Goal: Find specific page/section: Find specific page/section

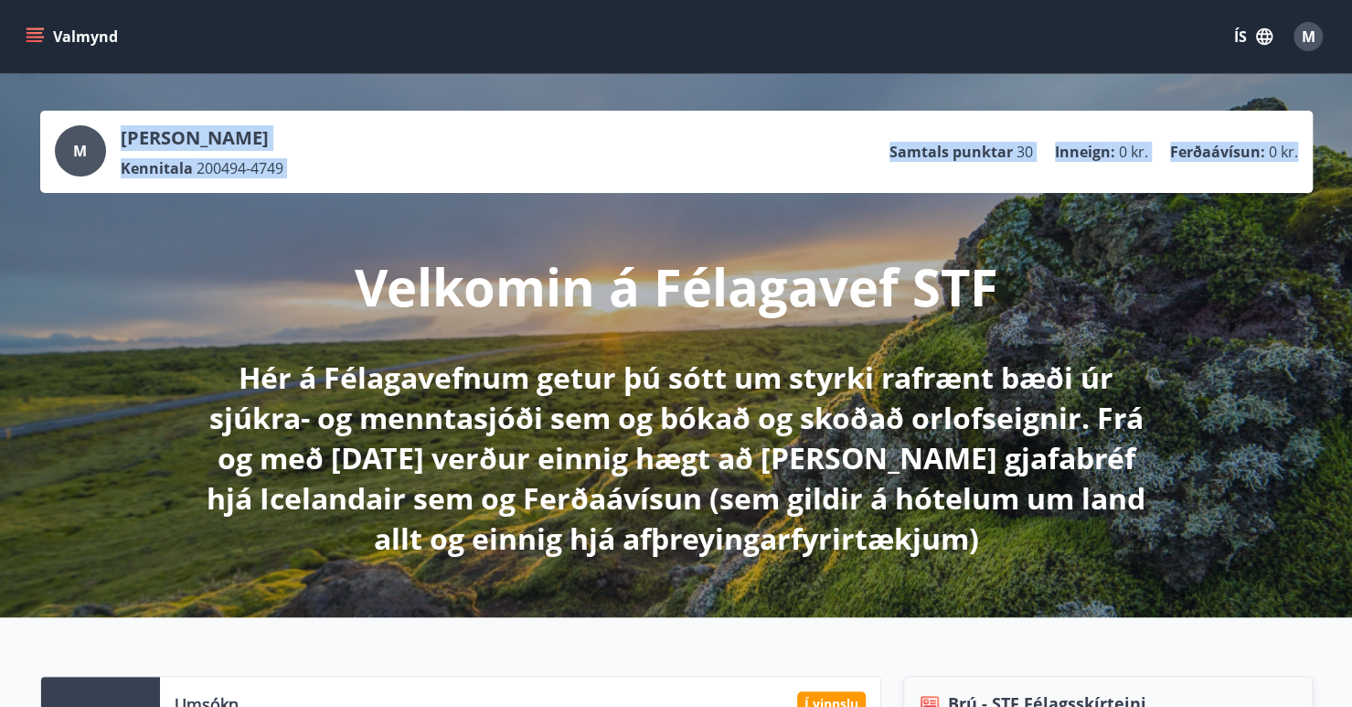
drag, startPoint x: 1295, startPoint y: 153, endPoint x: 103, endPoint y: 143, distance: 1191.9
click at [103, 143] on div "M [PERSON_NAME] 200494-4749 Samtals punktar 30 Inneign : 0 kr. Ferðaávísun : 0 …" at bounding box center [676, 151] width 1243 height 53
click at [56, 48] on button "Valmynd" at bounding box center [73, 36] width 103 height 33
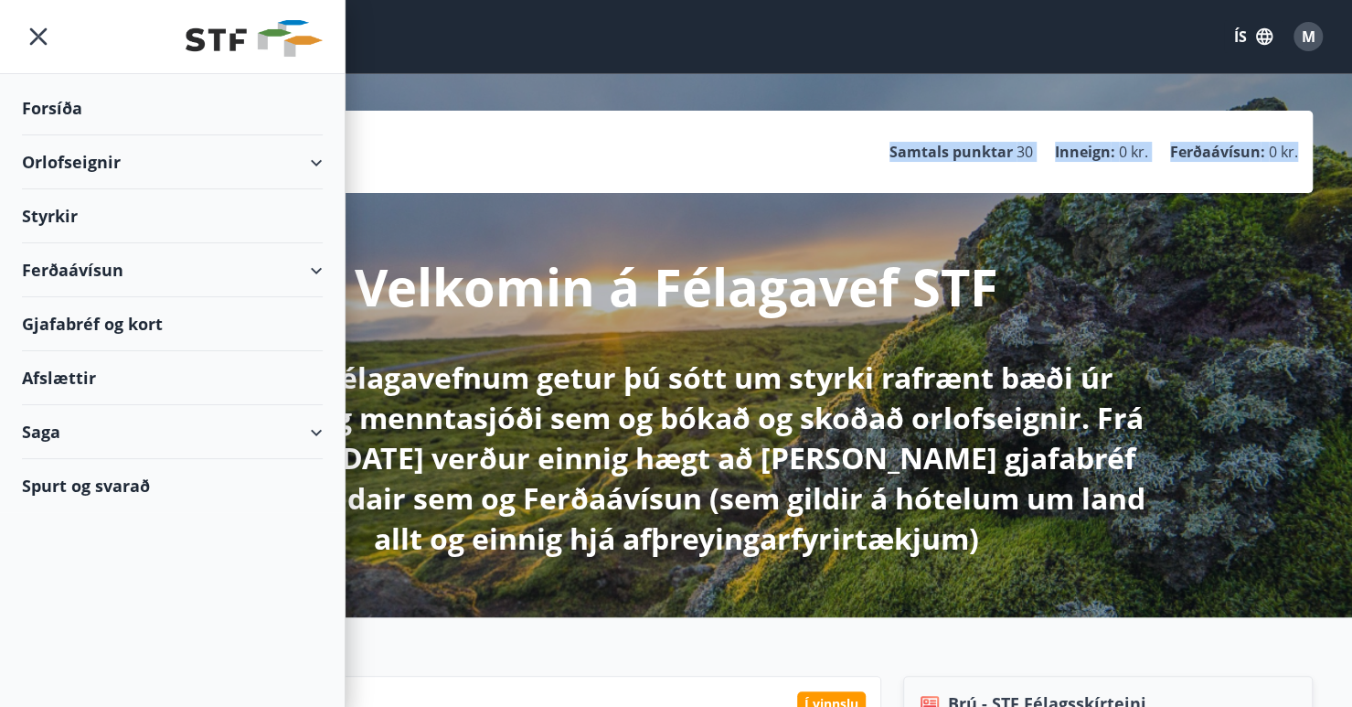
click at [231, 160] on div "Orlofseignir" at bounding box center [172, 162] width 301 height 54
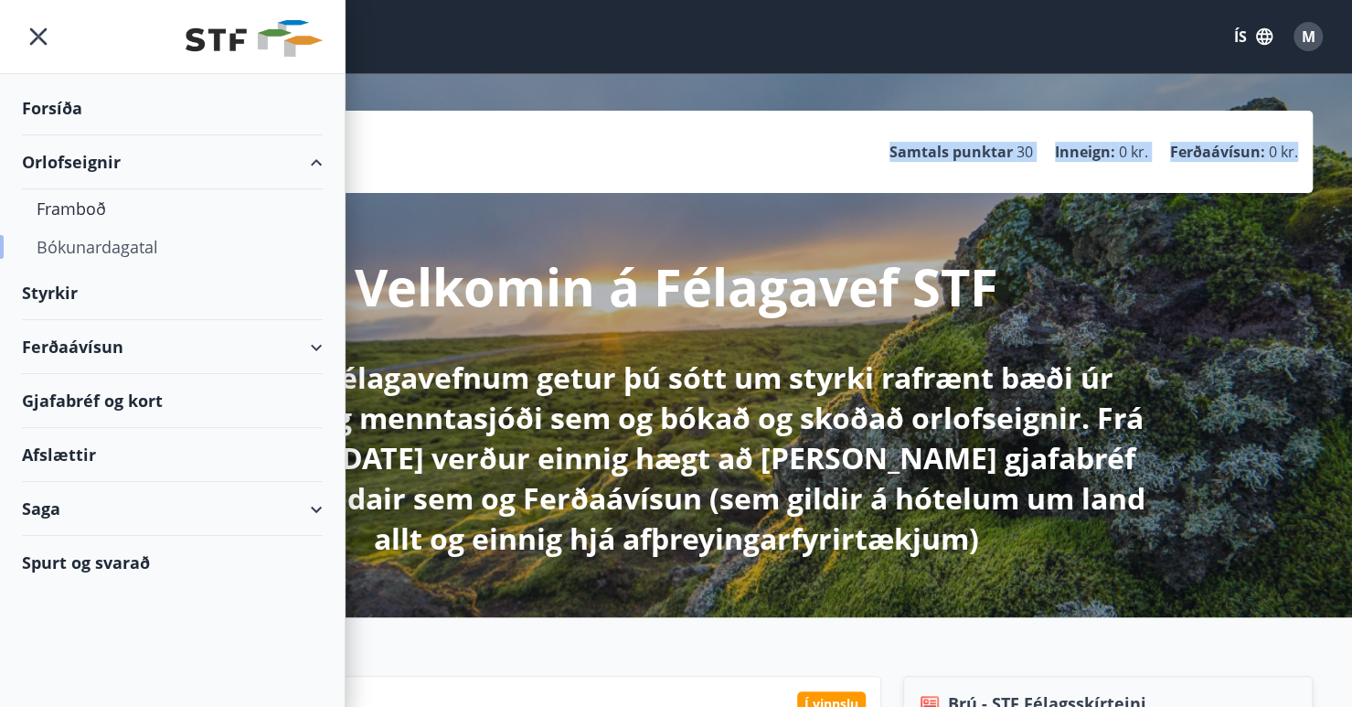
click at [73, 246] on div "Bókunardagatal" at bounding box center [172, 247] width 271 height 38
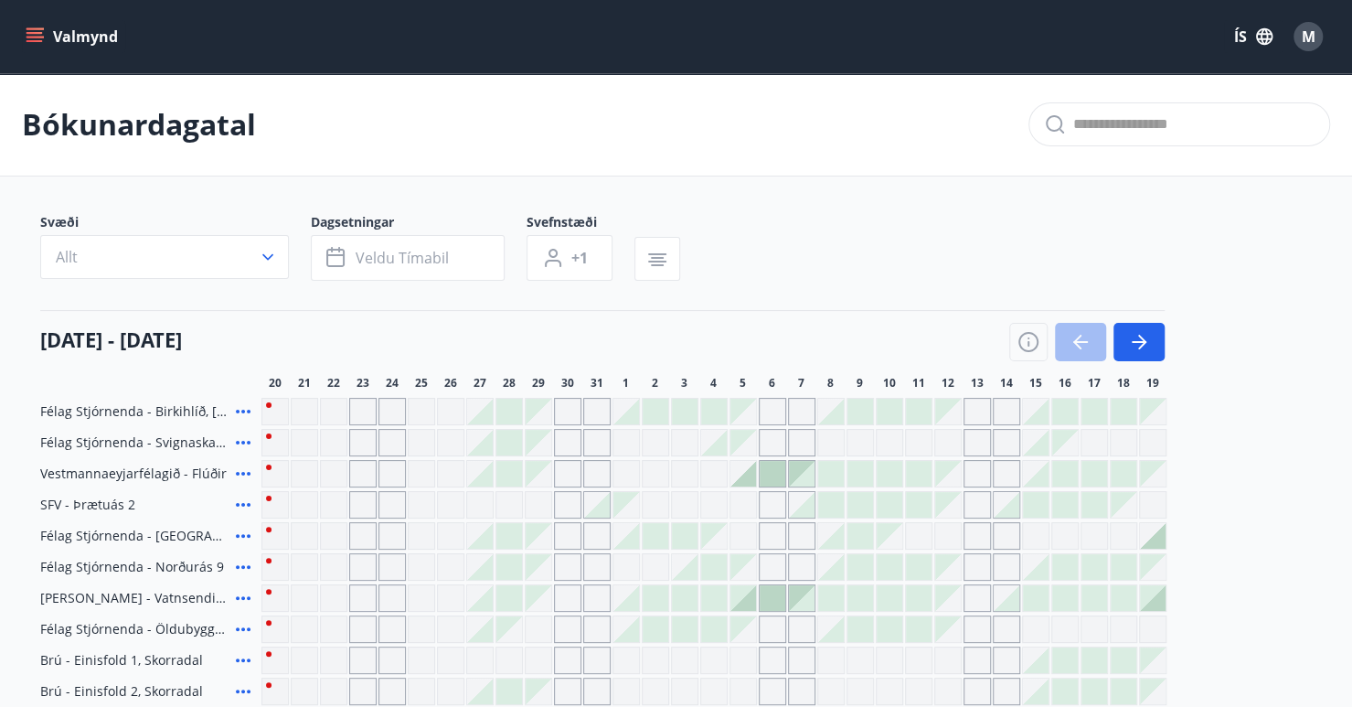
click at [60, 41] on button "Valmynd" at bounding box center [73, 36] width 103 height 33
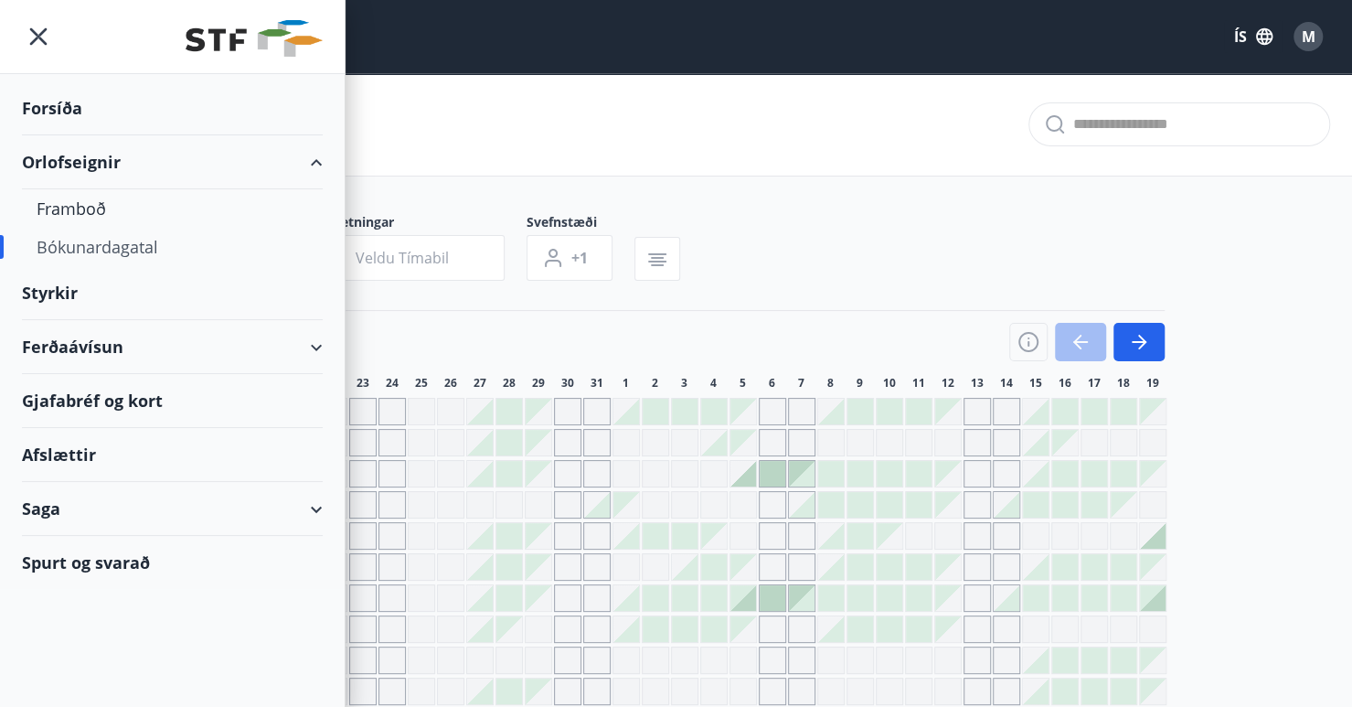
click at [72, 116] on div "Forsíða" at bounding box center [172, 108] width 301 height 54
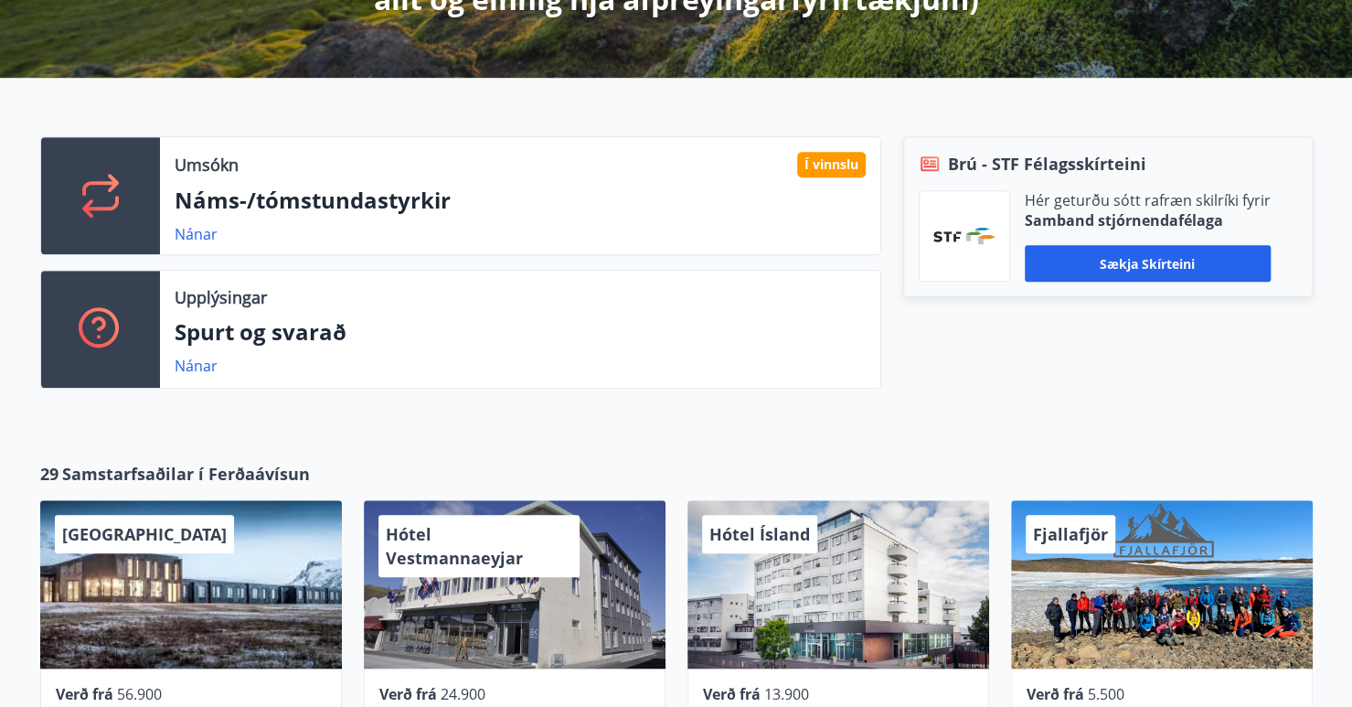
scroll to position [450, 0]
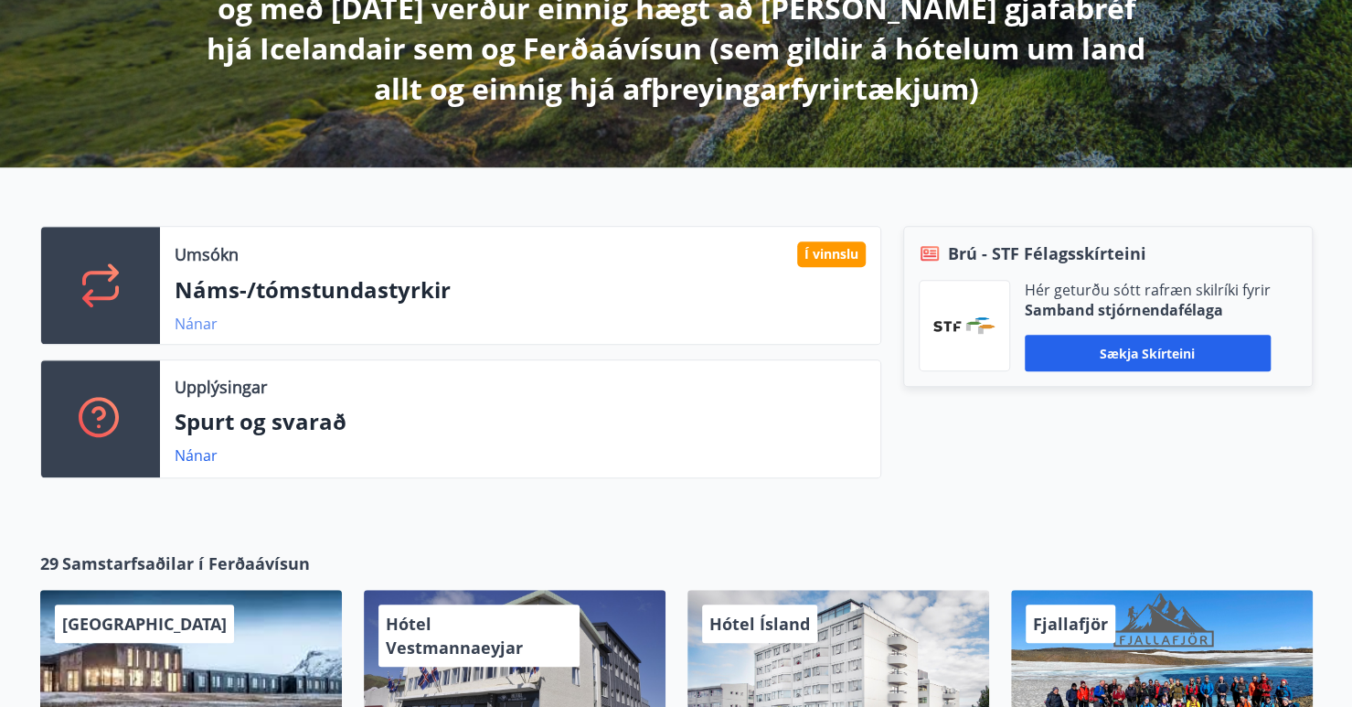
click at [201, 323] on link "Nánar" at bounding box center [196, 324] width 43 height 20
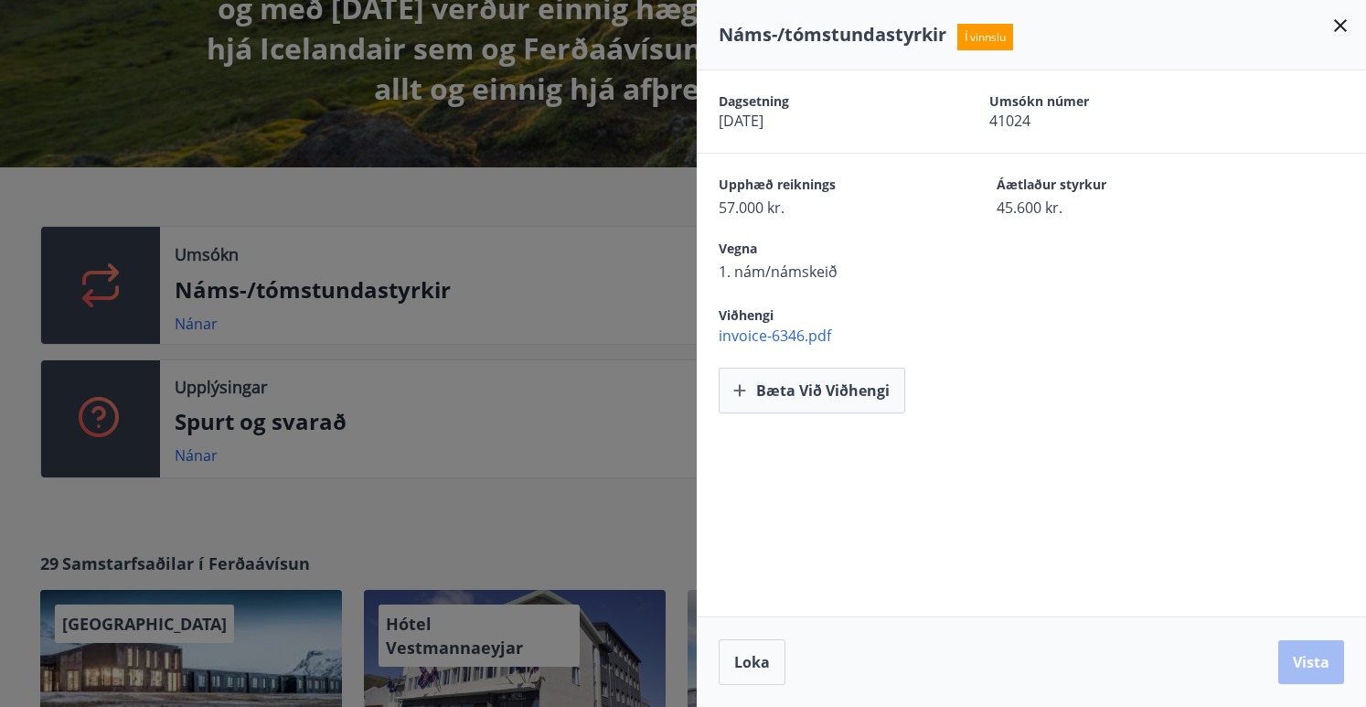
click at [1335, 20] on icon at bounding box center [1340, 25] width 13 height 13
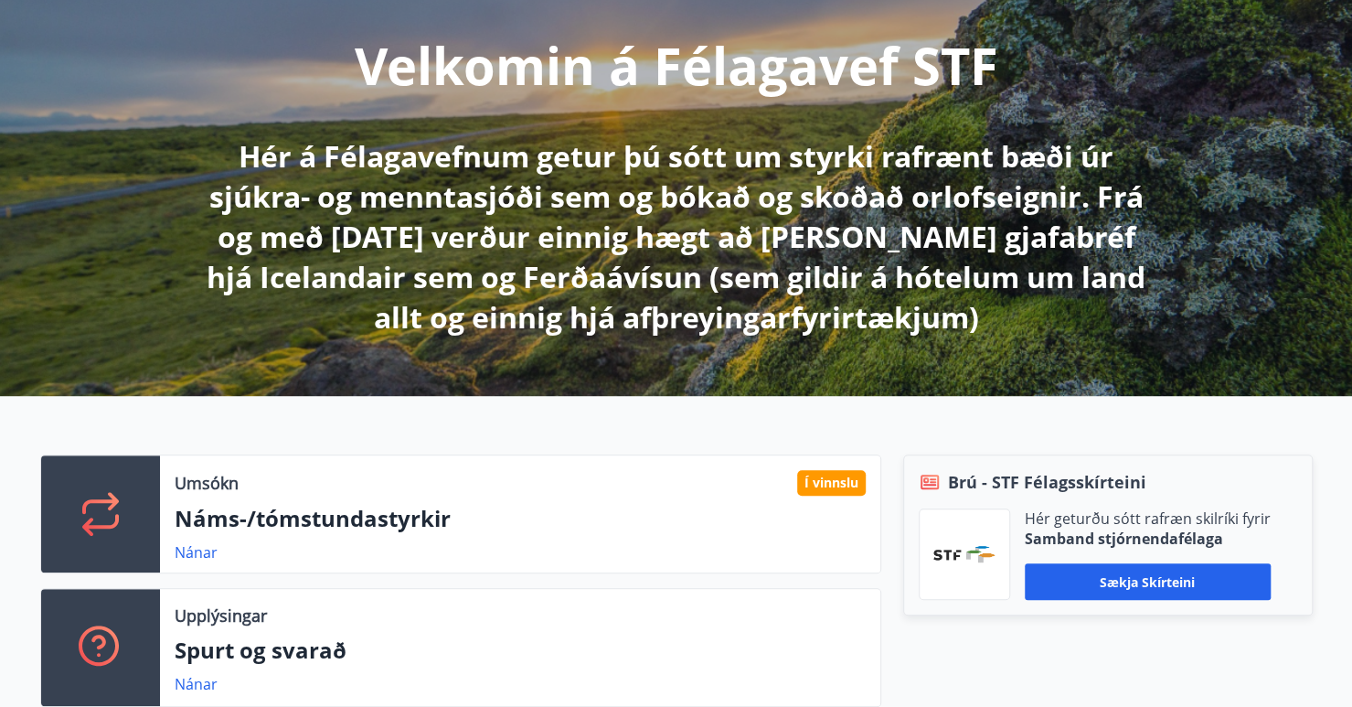
scroll to position [457, 0]
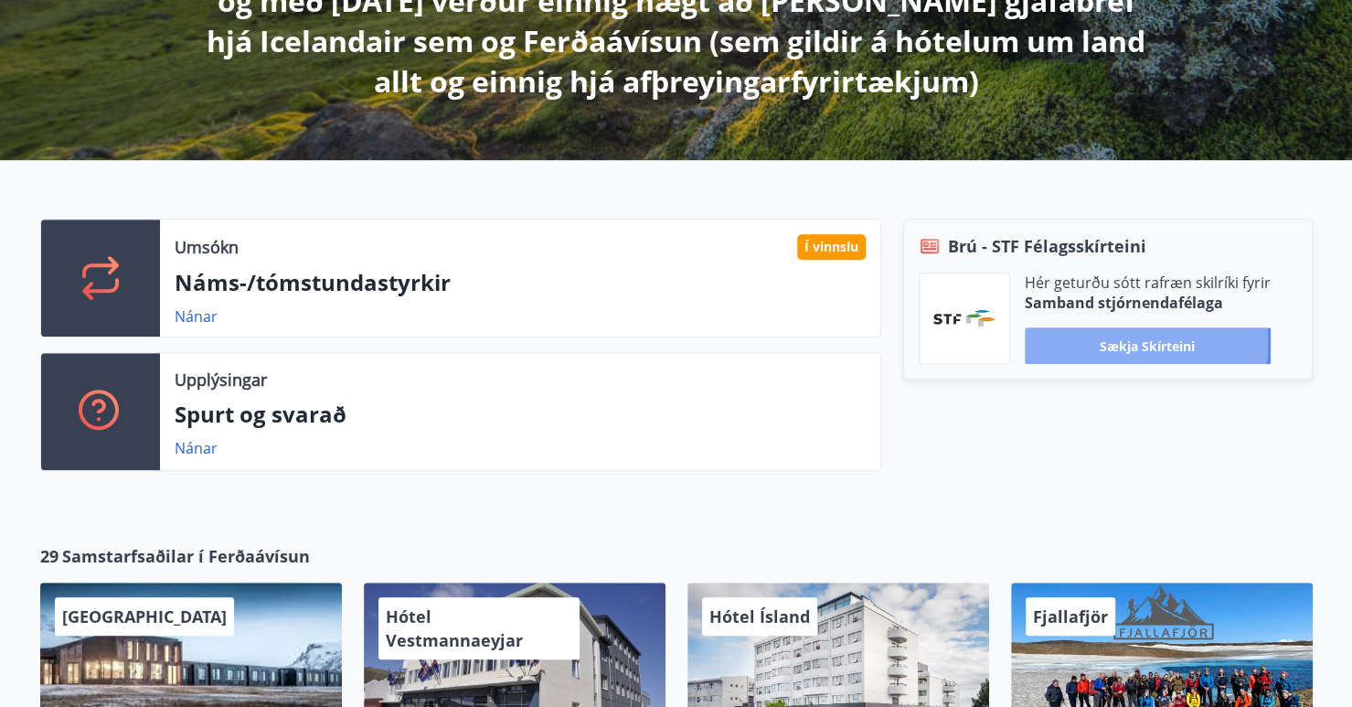
click at [1077, 340] on button "Sækja skírteini" at bounding box center [1148, 345] width 246 height 37
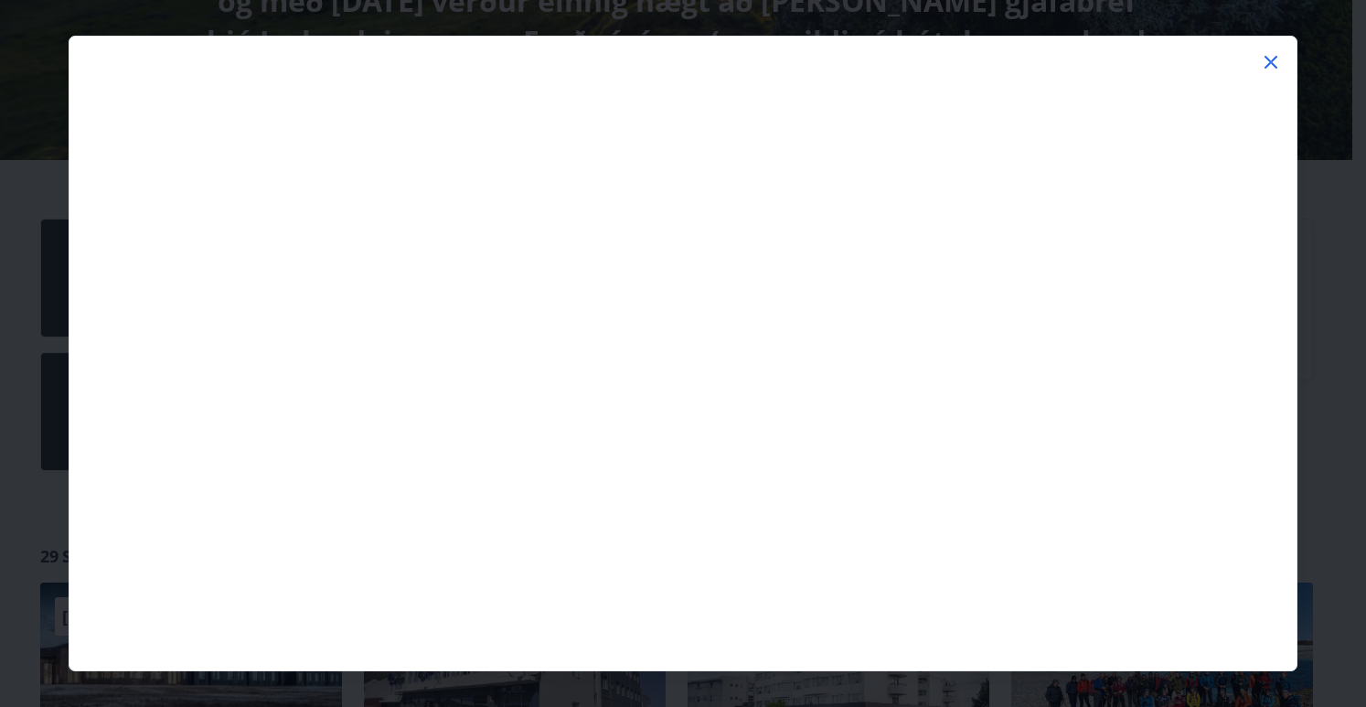
click at [1276, 60] on icon at bounding box center [1271, 62] width 22 height 22
